Goal: Transaction & Acquisition: Purchase product/service

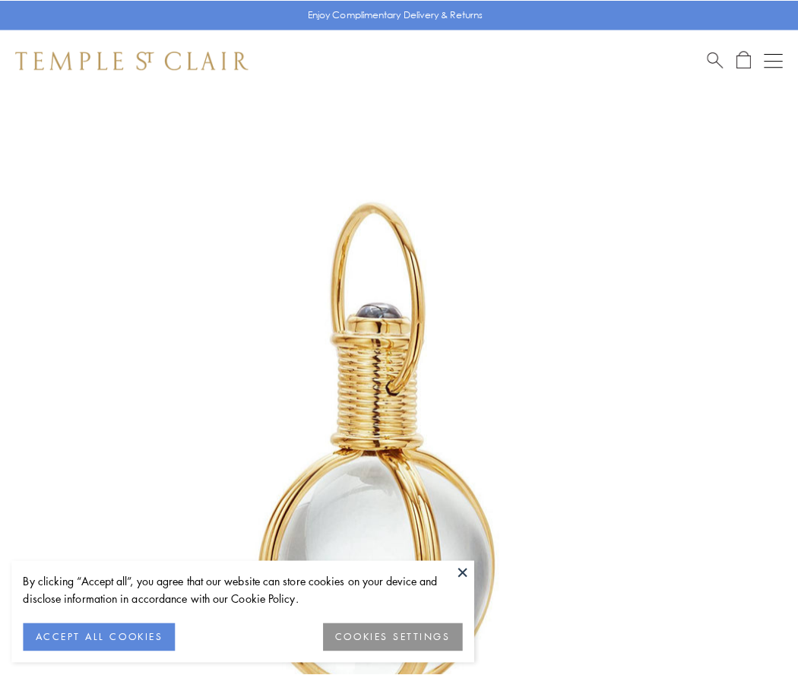
scroll to position [397, 0]
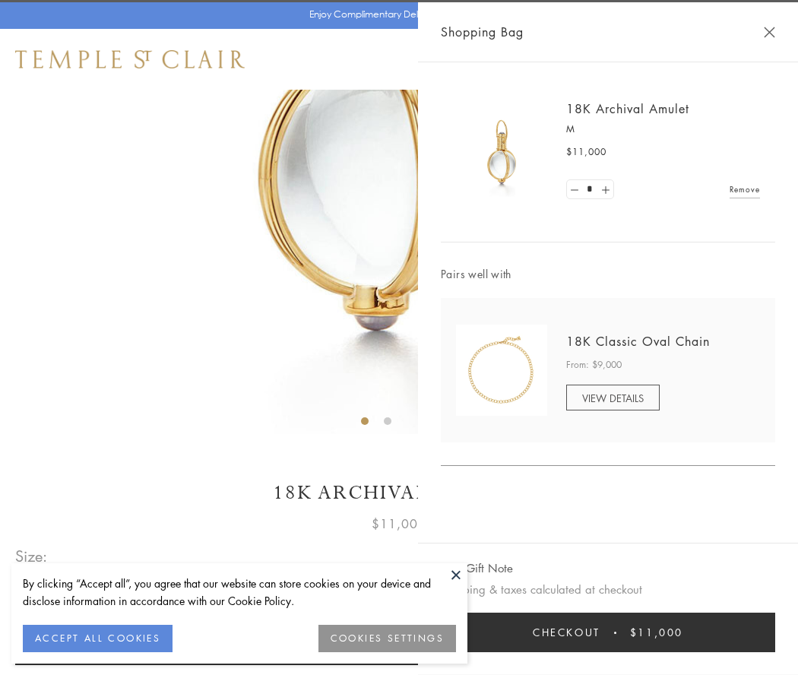
click at [608, 633] on button "Checkout $11,000" at bounding box center [608, 633] width 335 height 40
